Goal: Find specific page/section: Find specific page/section

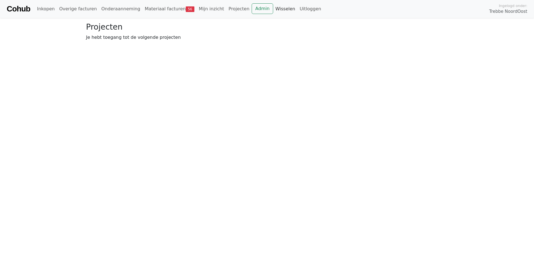
click at [273, 10] on link "Wisselen" at bounding box center [285, 8] width 24 height 11
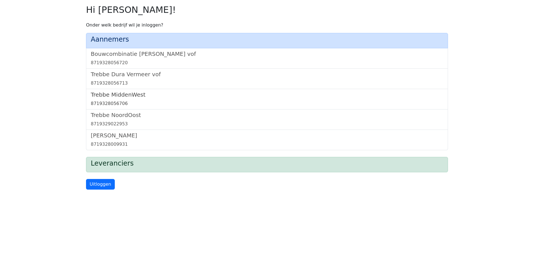
click at [127, 95] on h5 "Trebbe MiddenWest" at bounding box center [267, 94] width 352 height 7
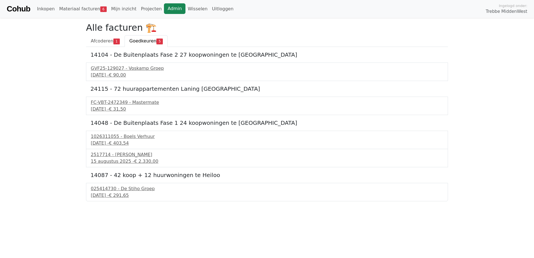
click at [166, 11] on link "Admin" at bounding box center [174, 8] width 21 height 11
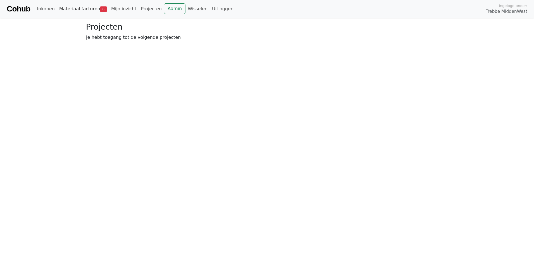
click at [69, 11] on link "Materiaal facturen 6" at bounding box center [83, 8] width 52 height 11
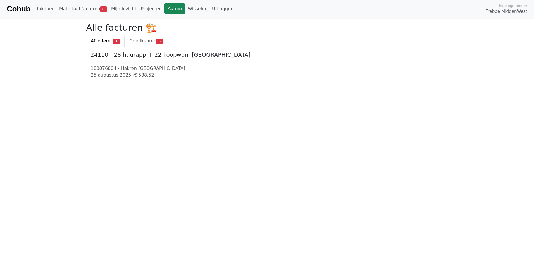
click at [167, 11] on link "Admin" at bounding box center [174, 8] width 21 height 11
